Goal: Task Accomplishment & Management: Manage account settings

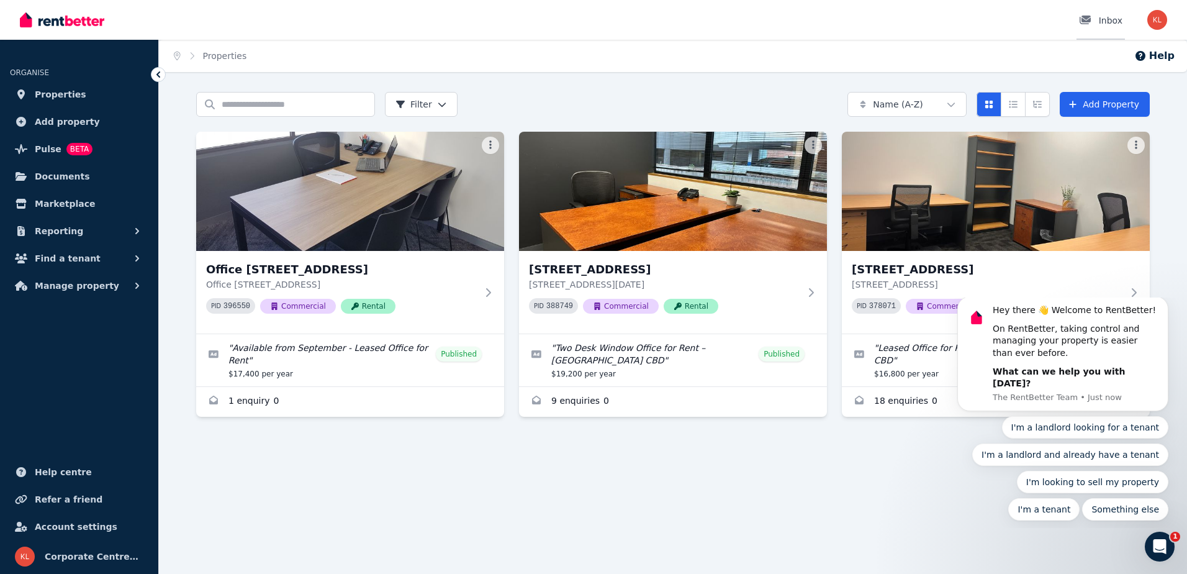
click at [1097, 22] on div at bounding box center [1089, 20] width 20 height 12
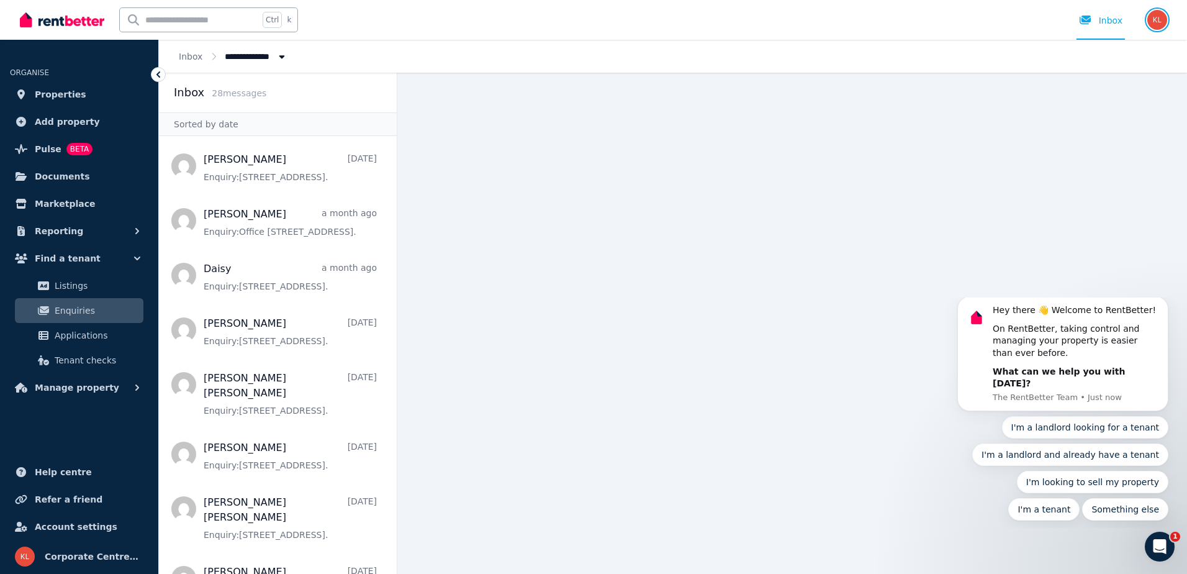
click at [1158, 19] on img "button" at bounding box center [1157, 20] width 20 height 20
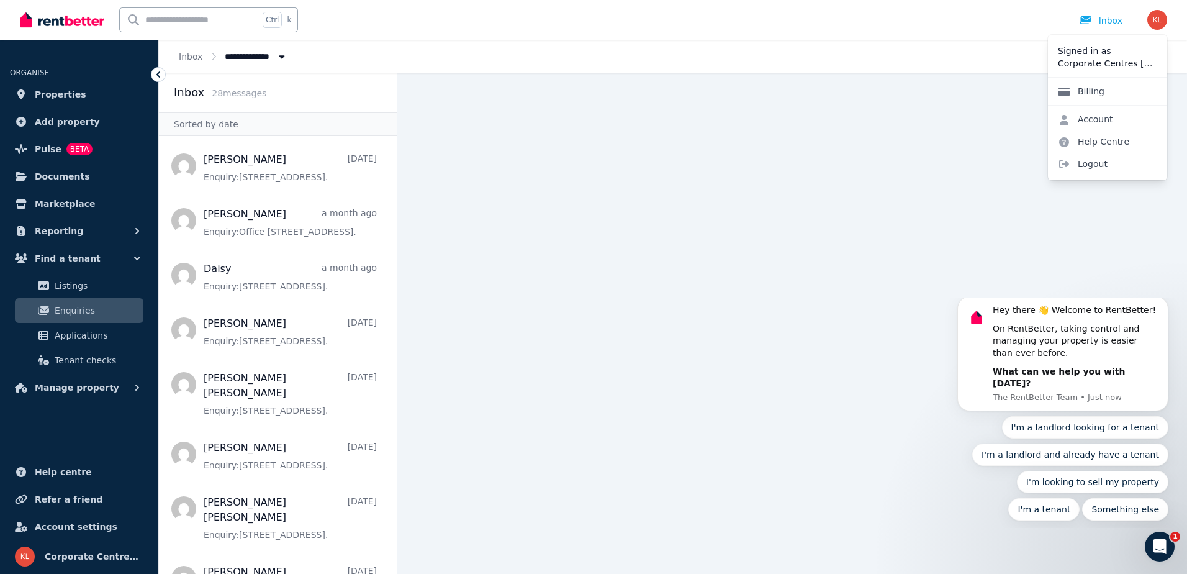
click at [1089, 89] on link "Billing" at bounding box center [1081, 91] width 66 height 22
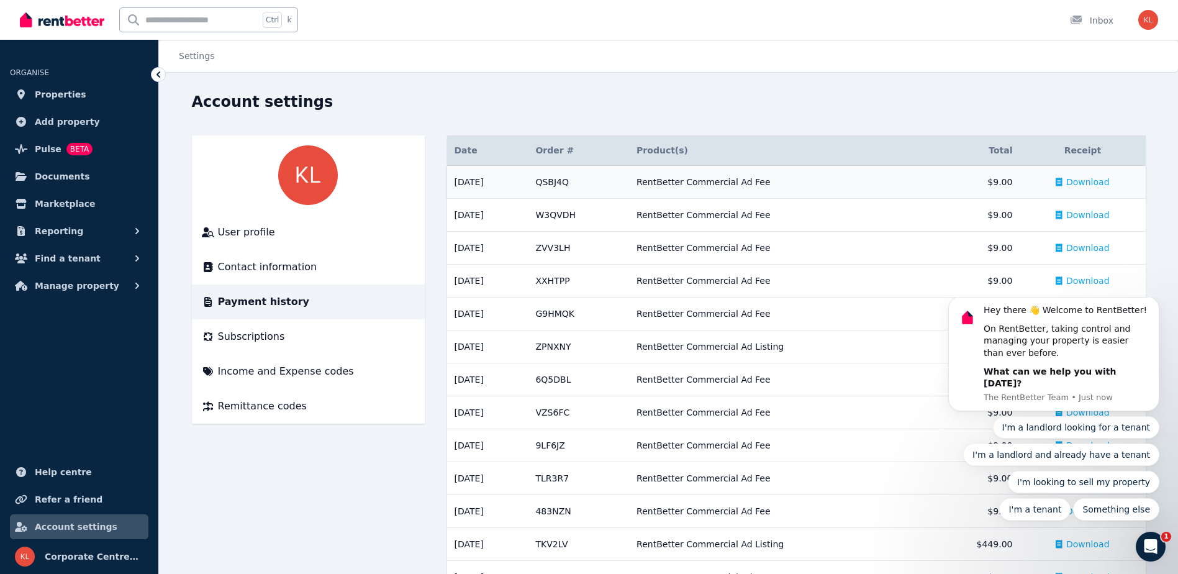
click at [1088, 182] on span "Download" at bounding box center [1087, 182] width 43 height 12
